Goal: Transaction & Acquisition: Purchase product/service

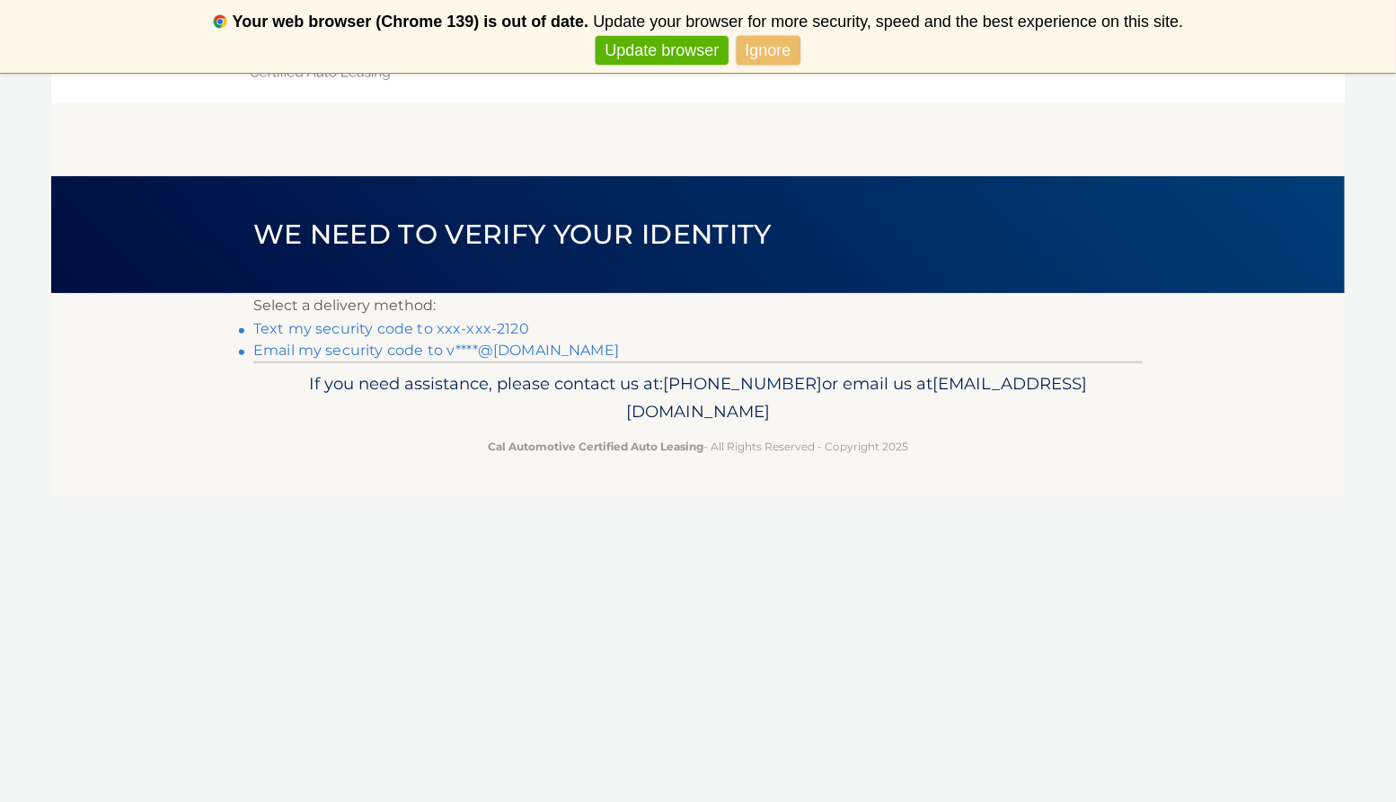
click at [459, 337] on link "Text my security code to xxx-xxx-2120" at bounding box center [391, 328] width 276 height 17
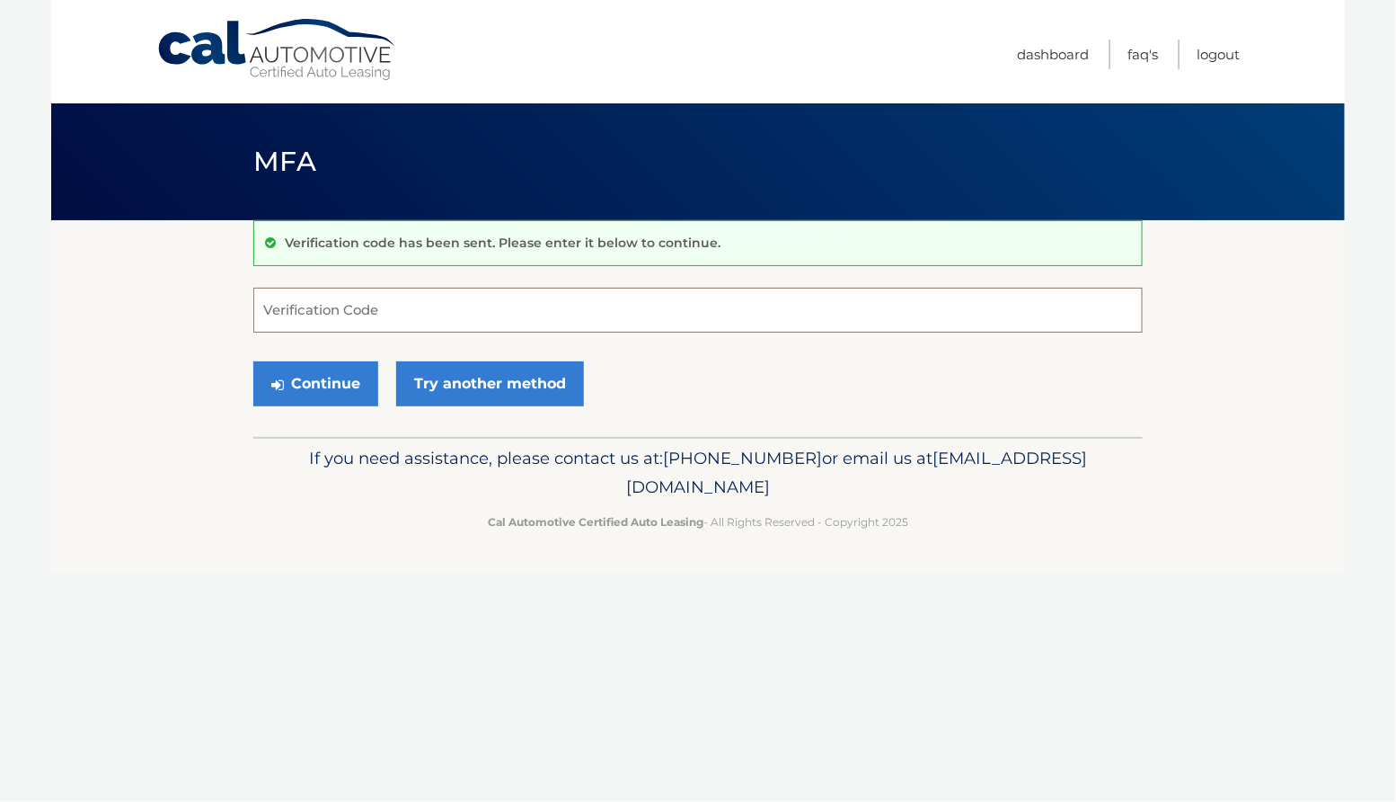
click at [308, 309] on input "Verification Code" at bounding box center [698, 310] width 890 height 45
type input "607319"
click at [298, 400] on button "Continue" at bounding box center [315, 383] width 125 height 45
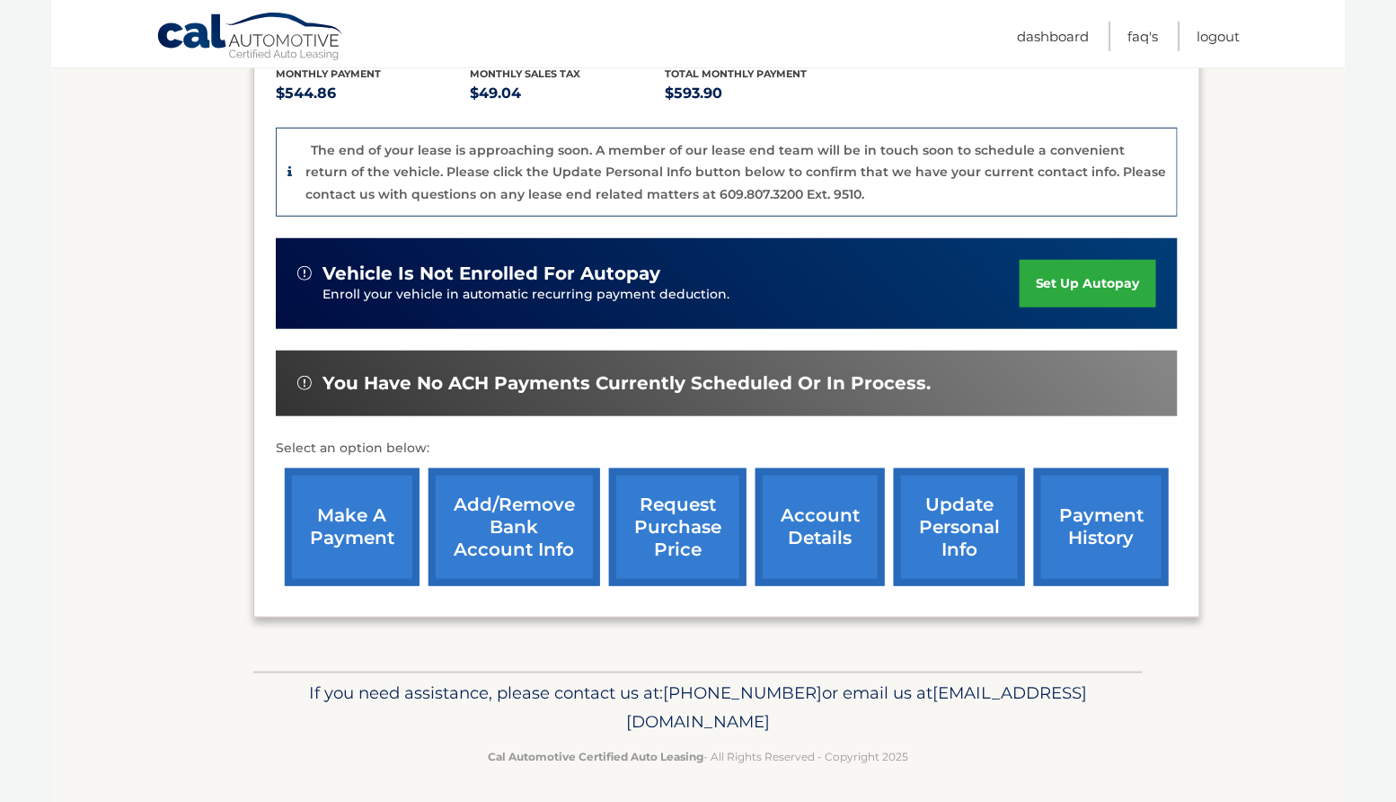
scroll to position [401, 0]
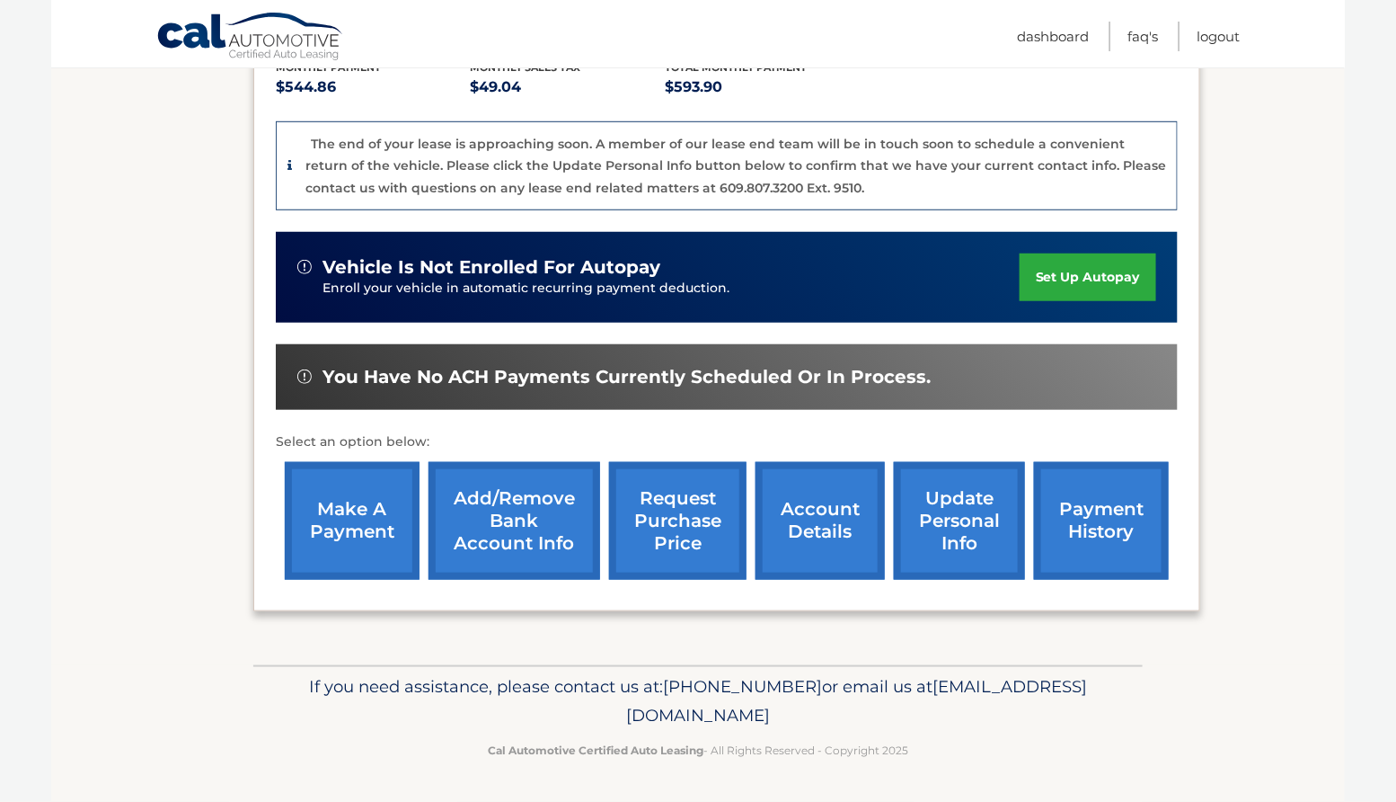
click at [354, 523] on link "make a payment" at bounding box center [352, 521] width 135 height 118
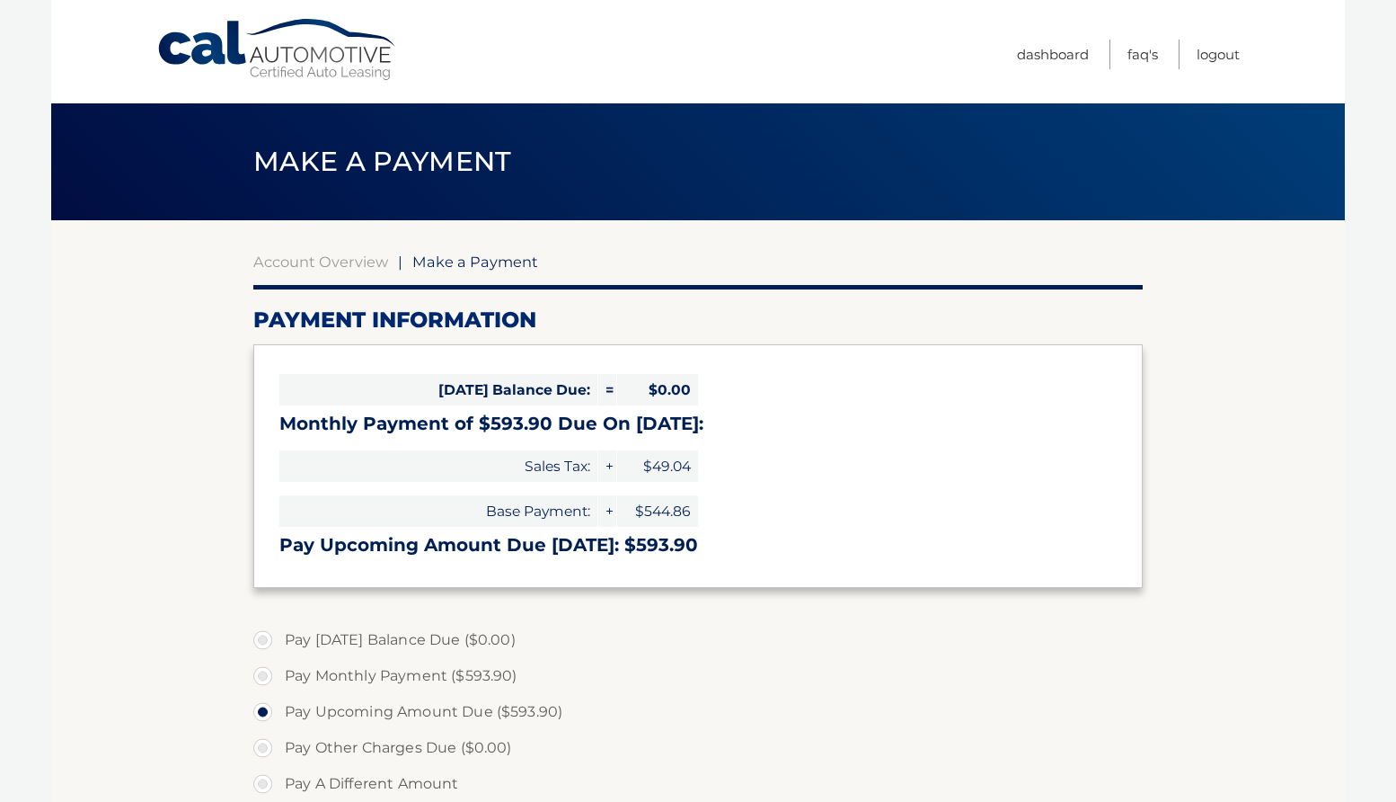
select select "MGMyMTg3M2ItMTM3Yy00ZjAyLTk1YjAtMTI0NDJmMzVmODk1"
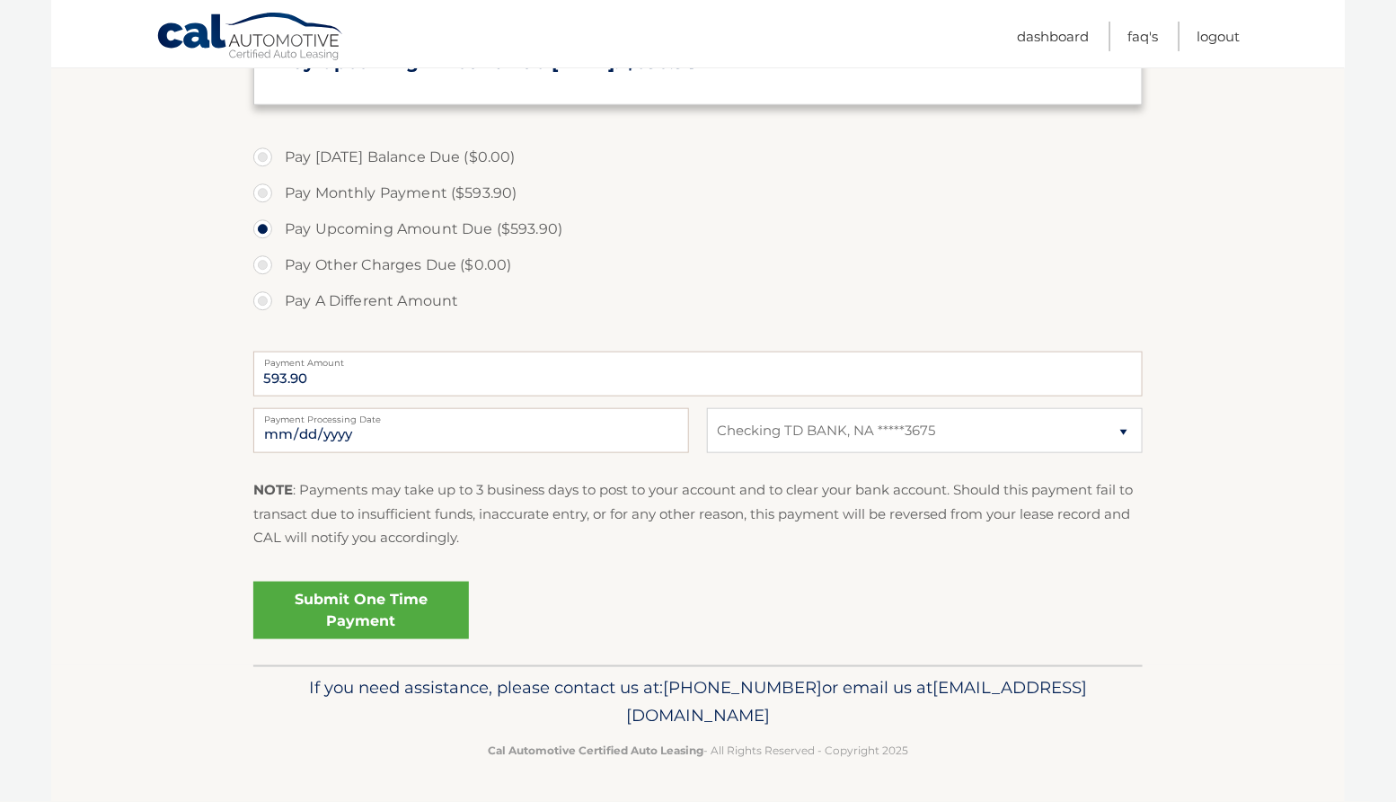
scroll to position [591, 0]
click at [373, 583] on link "Submit One Time Payment" at bounding box center [361, 610] width 216 height 58
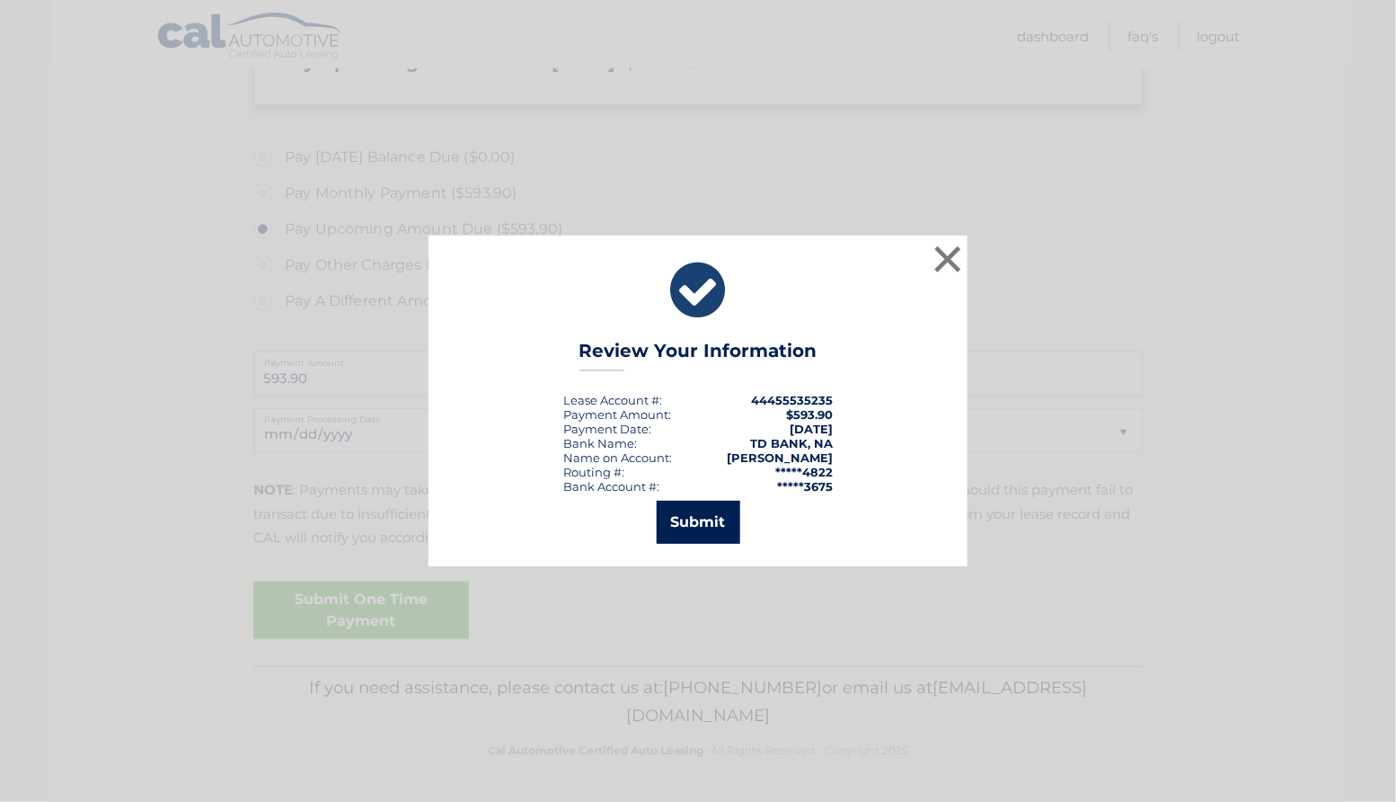
click at [720, 531] on button "Submit" at bounding box center [699, 522] width 84 height 43
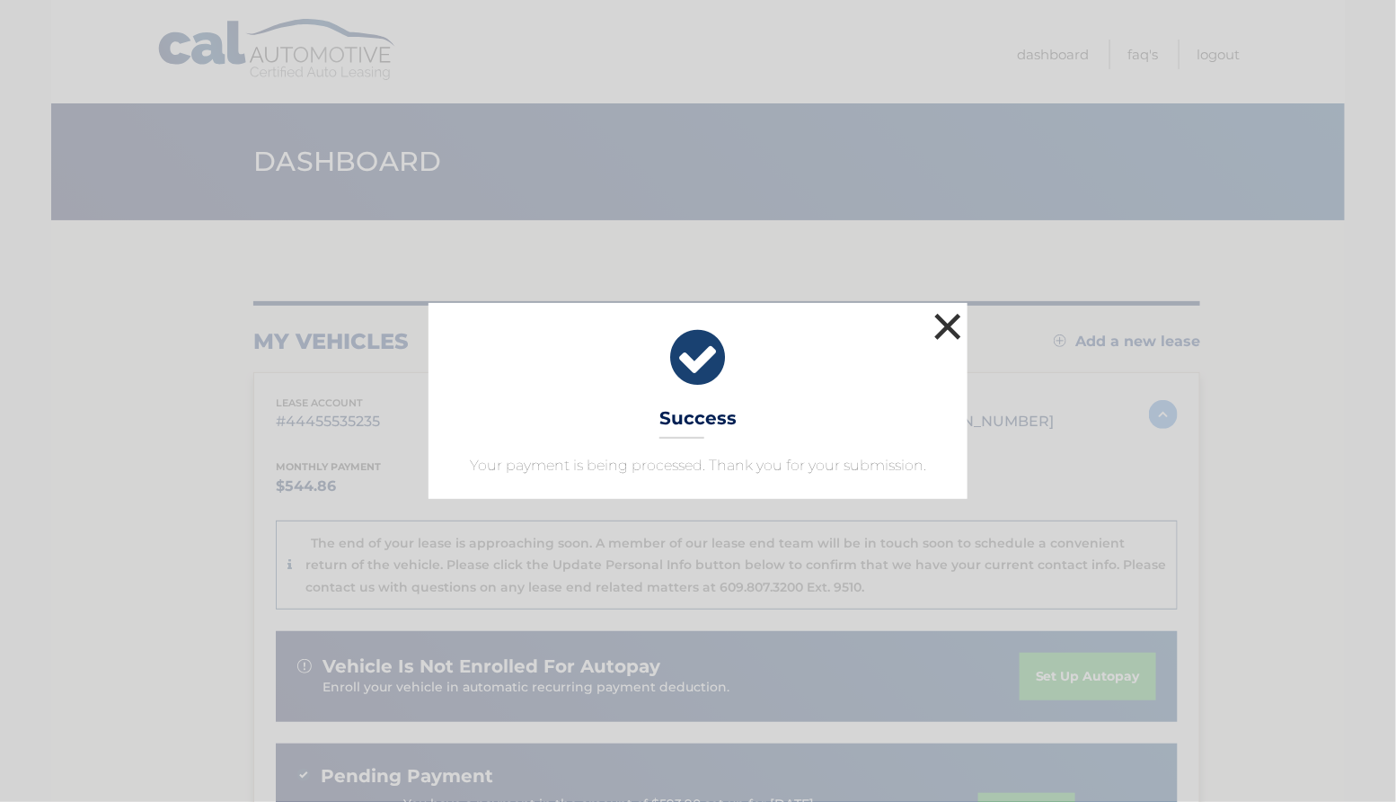
click at [948, 308] on button "×" at bounding box center [948, 326] width 36 height 36
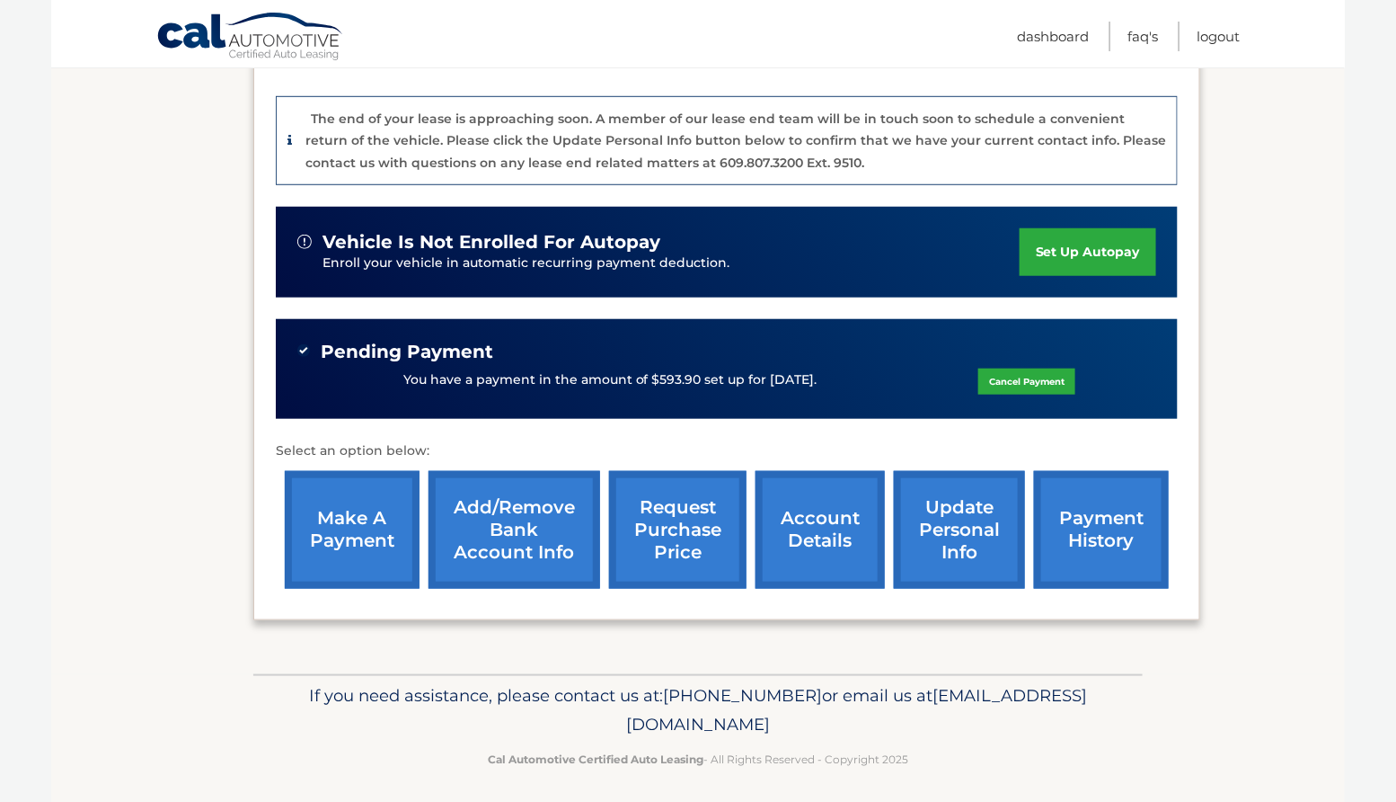
scroll to position [439, 0]
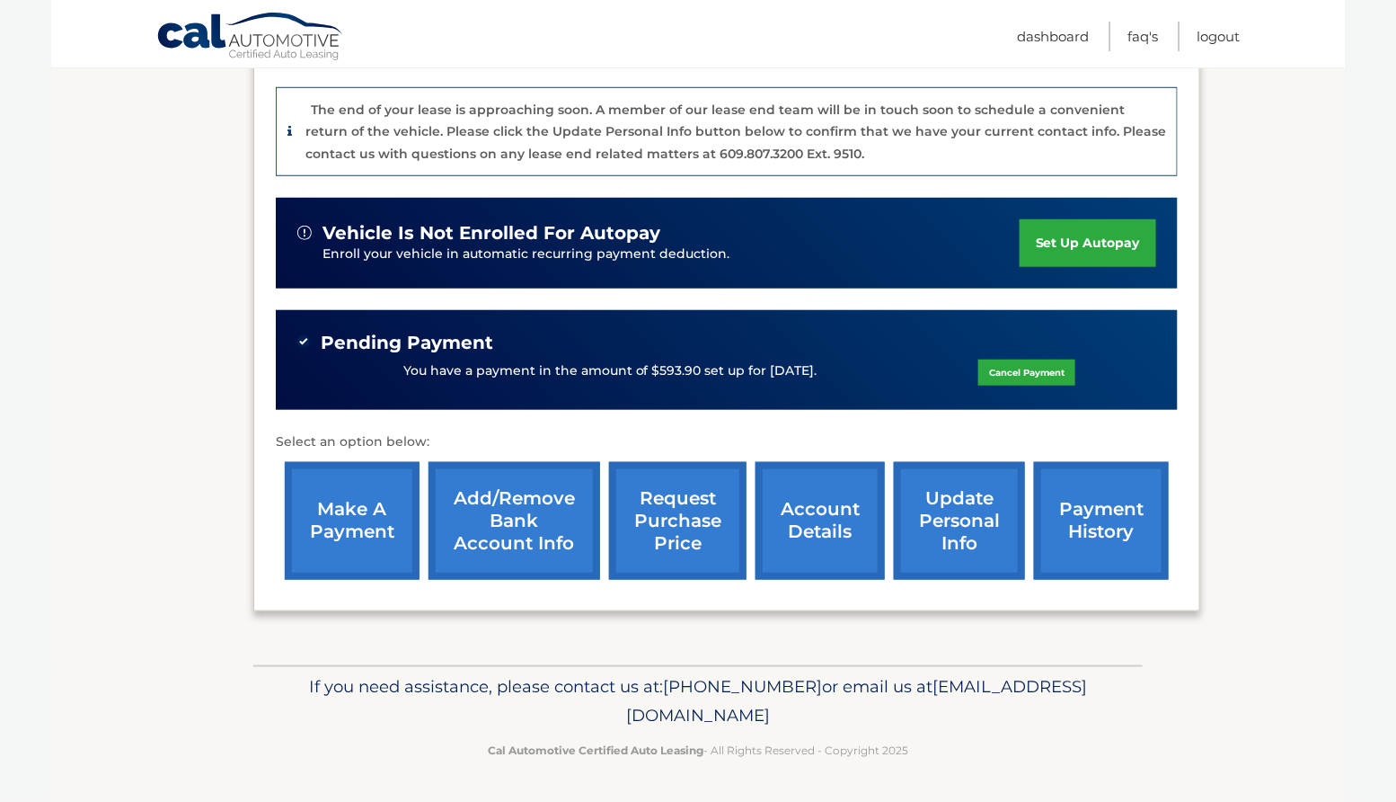
click at [810, 529] on link "account details" at bounding box center [820, 521] width 129 height 118
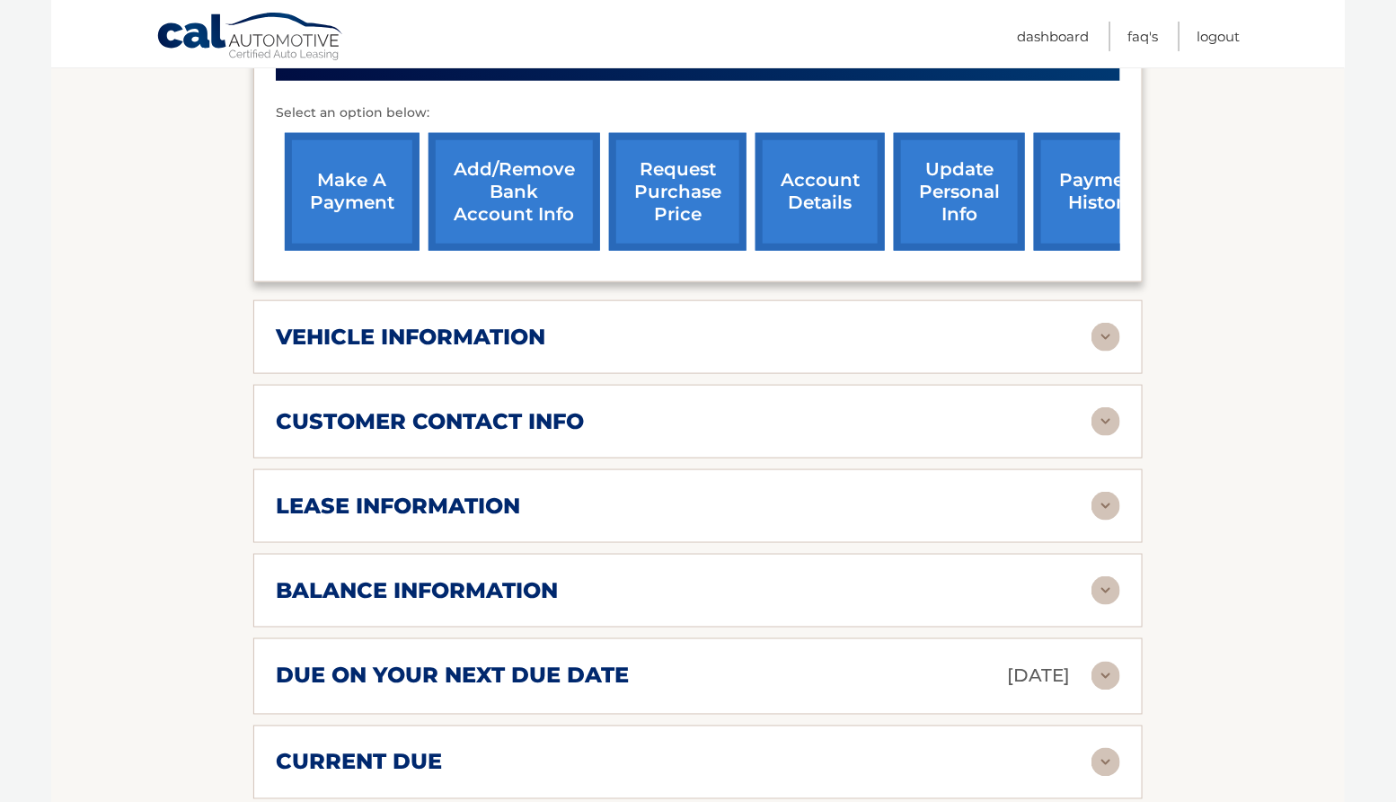
scroll to position [708, 0]
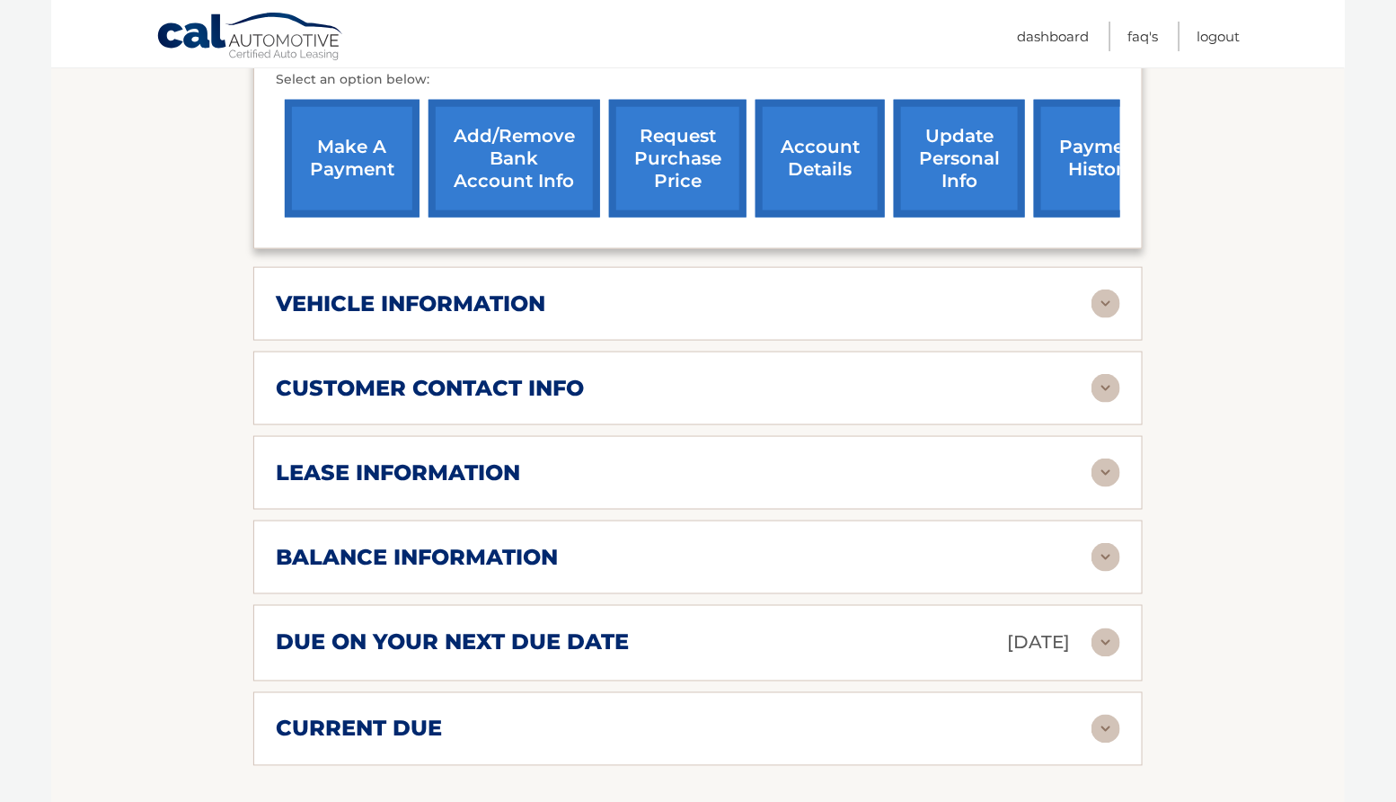
click at [335, 472] on h2 "lease information" at bounding box center [398, 472] width 244 height 27
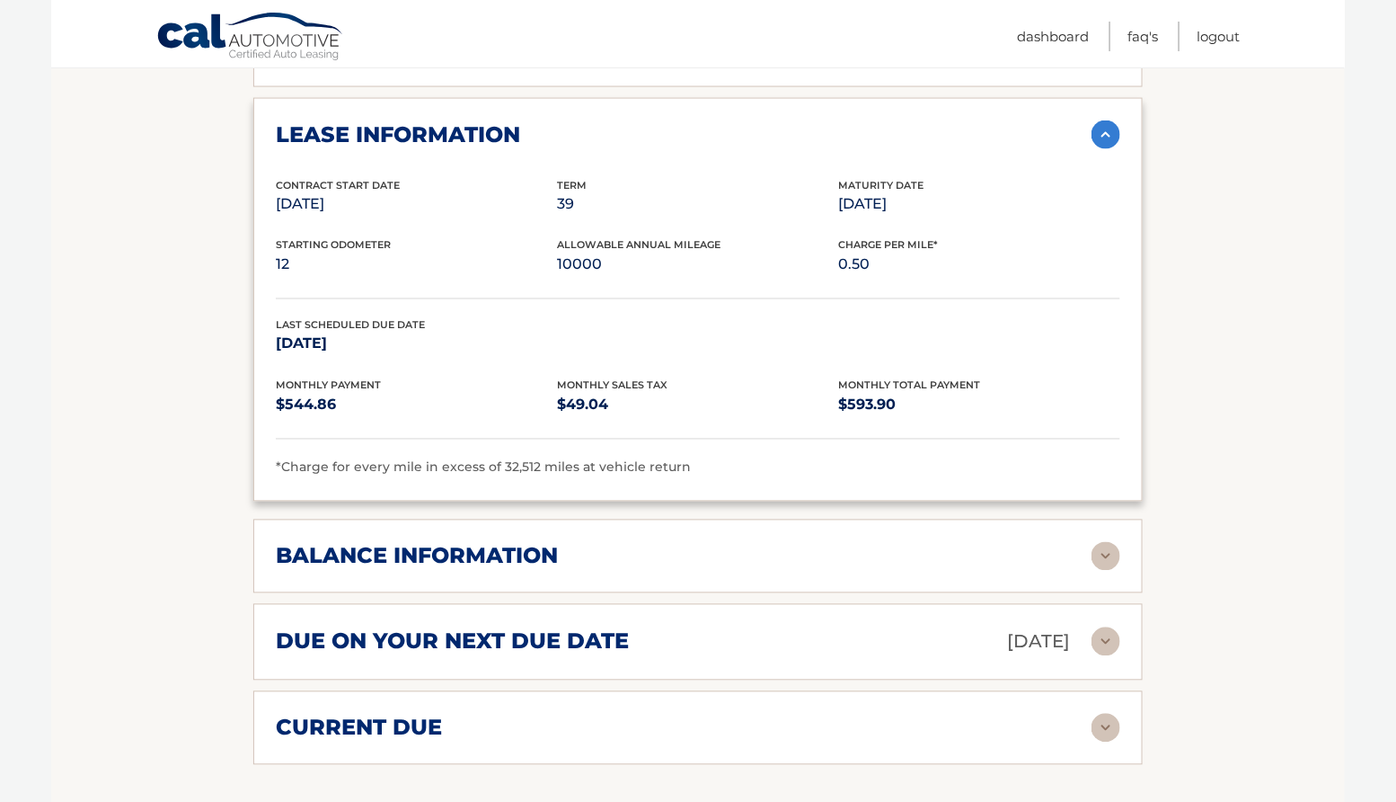
scroll to position [1067, 0]
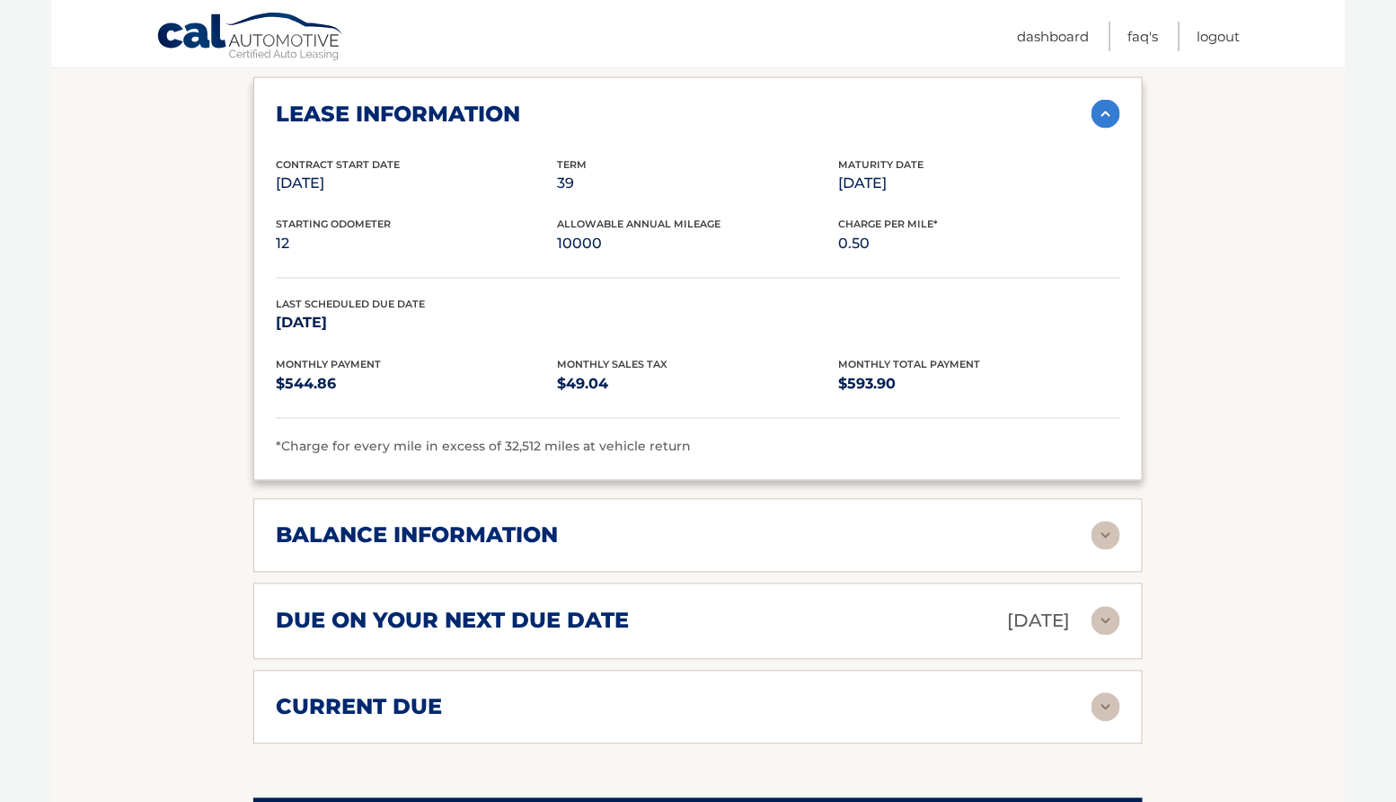
click at [331, 544] on h2 "balance information" at bounding box center [417, 535] width 282 height 27
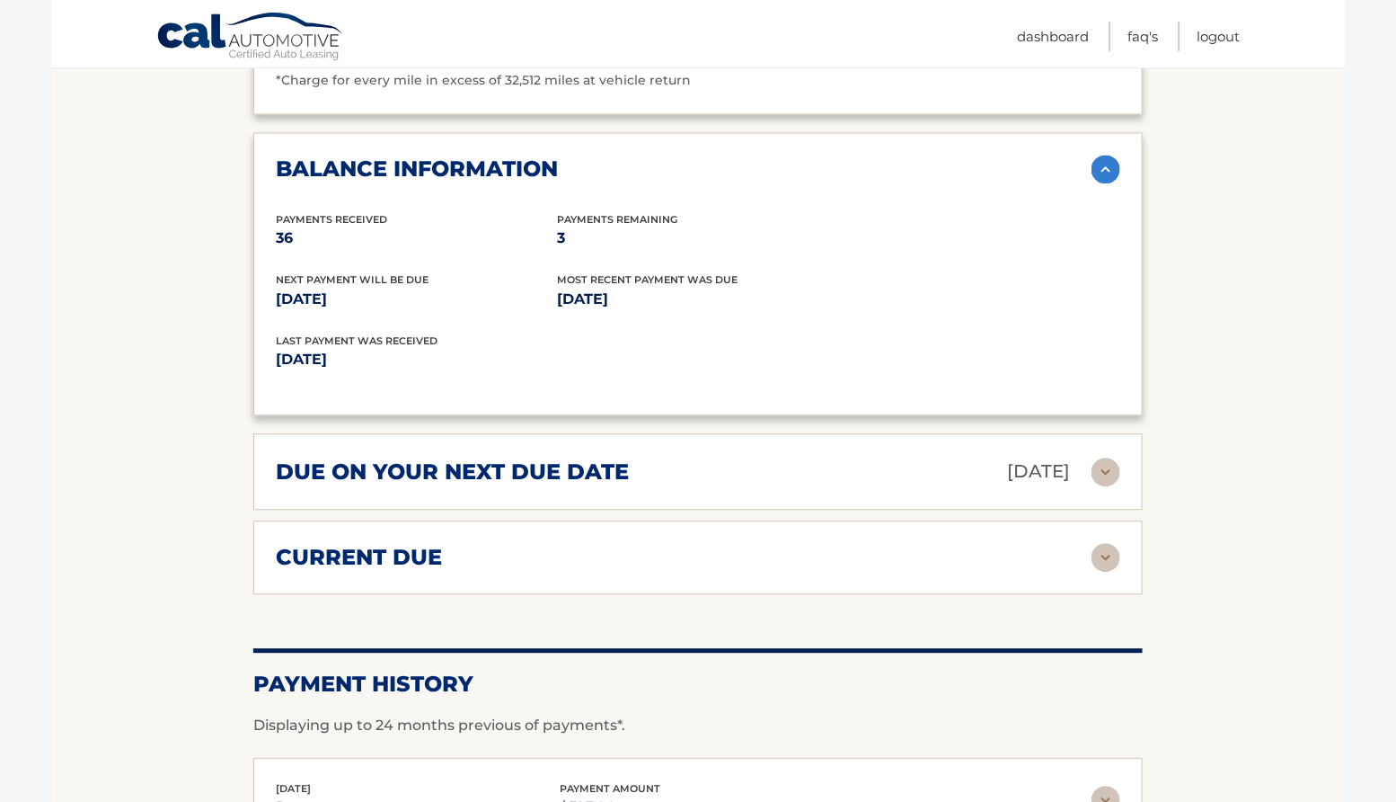
scroll to position [1436, 0]
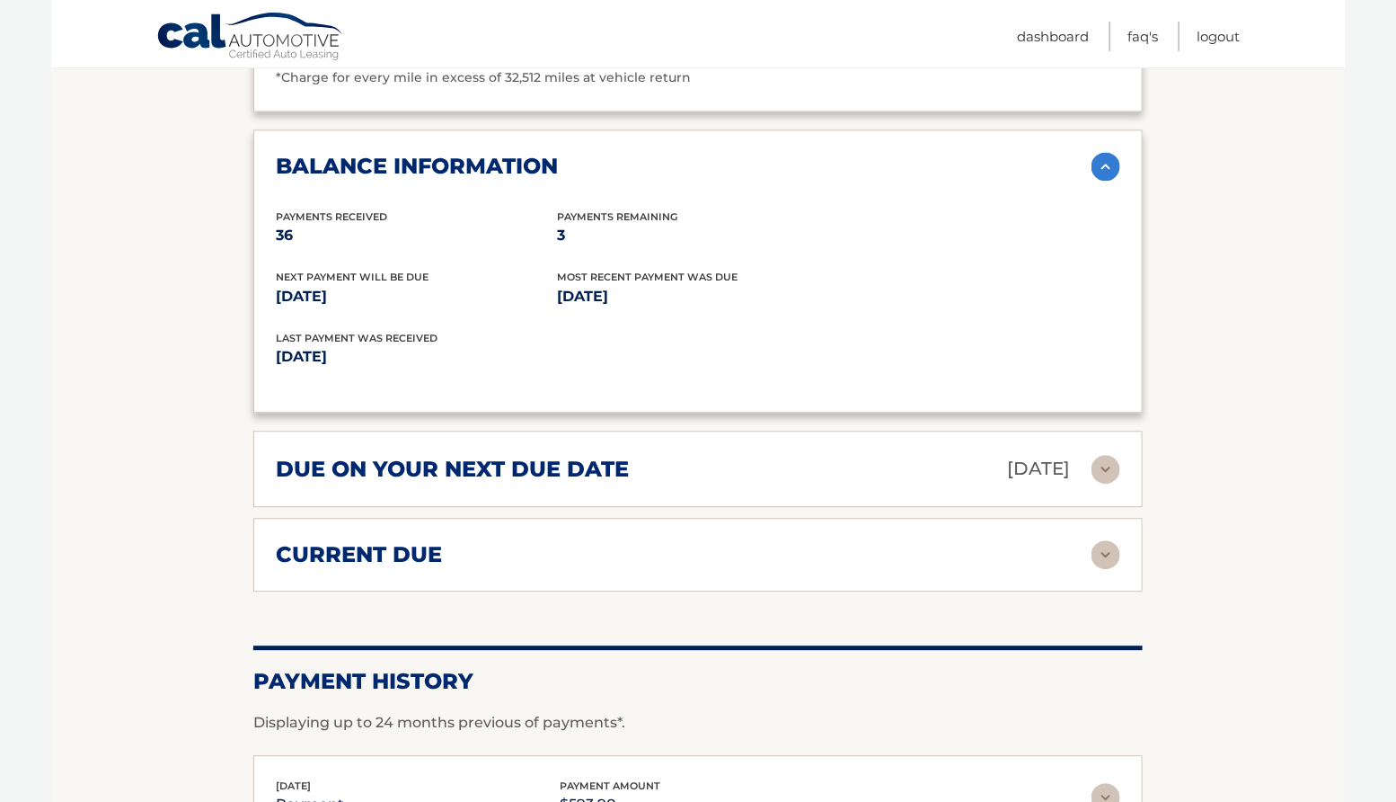
click at [357, 480] on div "due on your next due date [DATE]" at bounding box center [684, 468] width 816 height 31
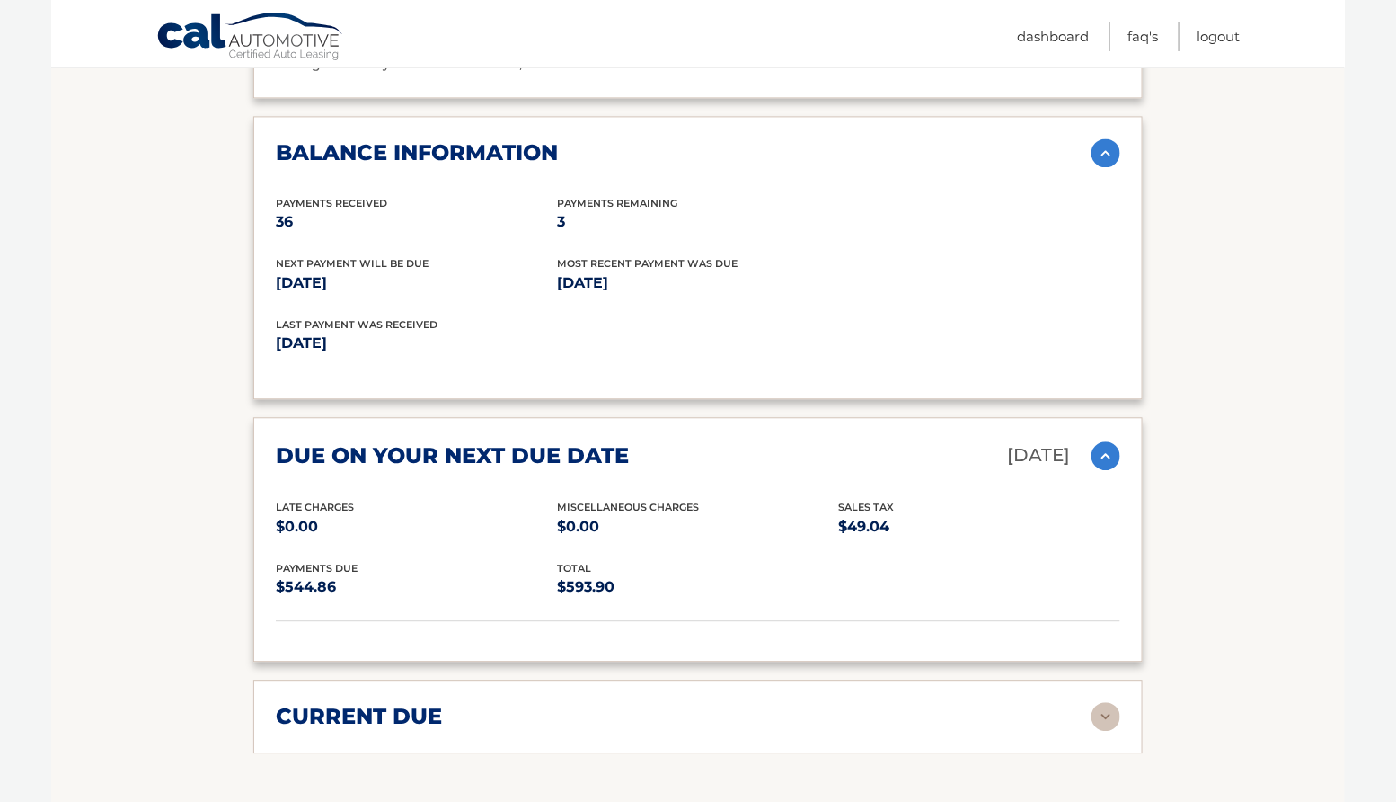
scroll to position [1463, 0]
